Goal: Information Seeking & Learning: Learn about a topic

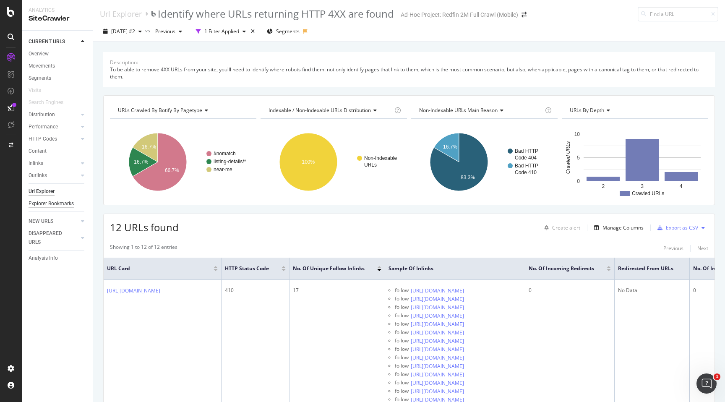
click at [50, 201] on div "Explorer Bookmarks" at bounding box center [51, 203] width 45 height 9
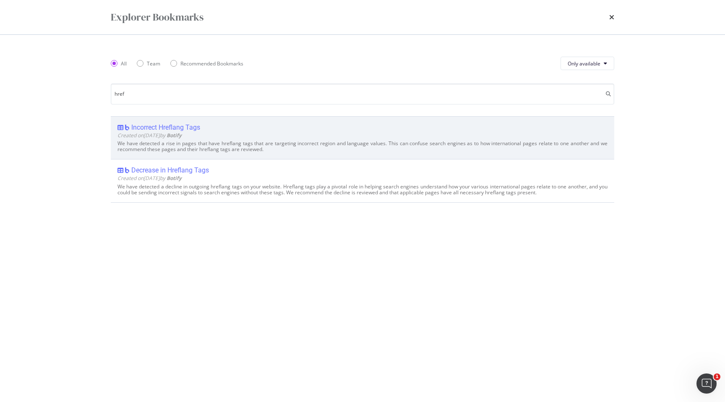
type input "href"
click at [244, 143] on div "We have detected a rise in pages that have hreflang tags that are targeting inc…" at bounding box center [362, 147] width 490 height 12
